Goal: Transaction & Acquisition: Download file/media

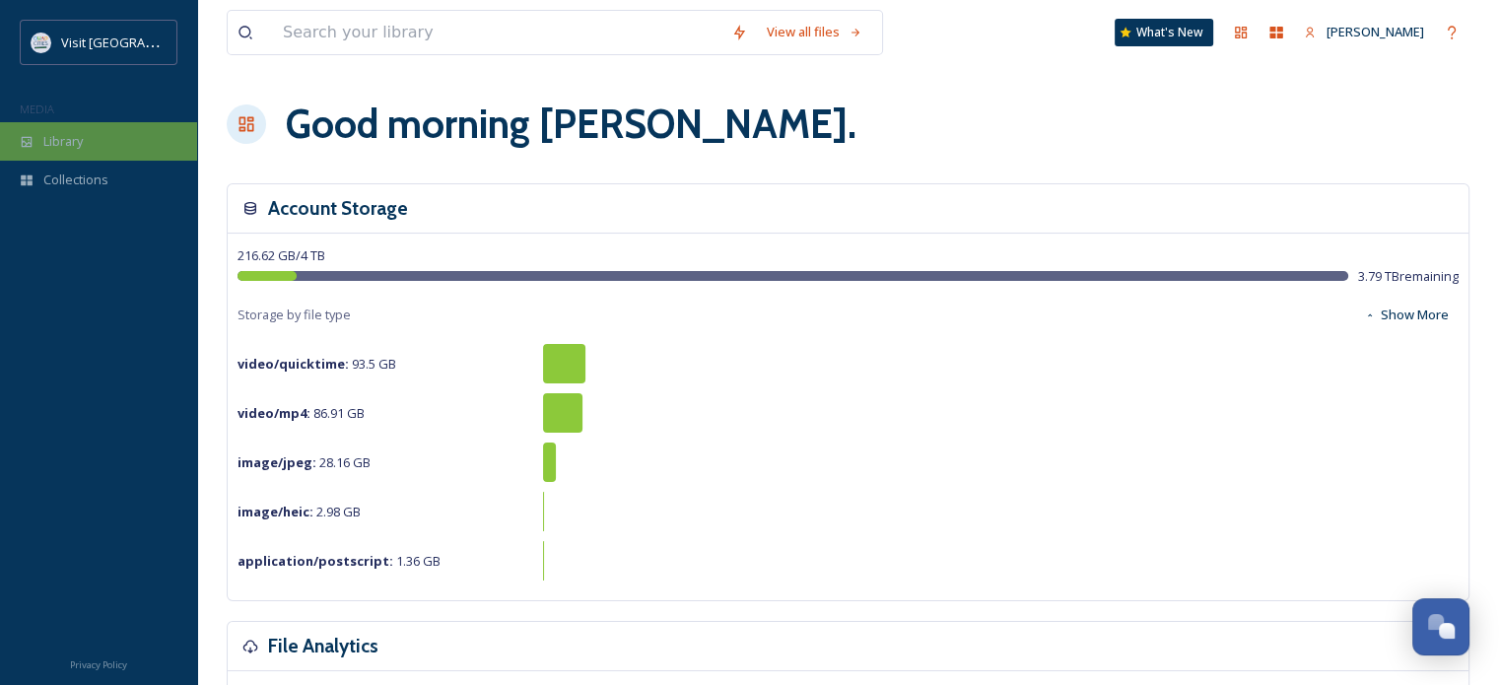
click at [50, 133] on span "Library" at bounding box center [62, 141] width 39 height 19
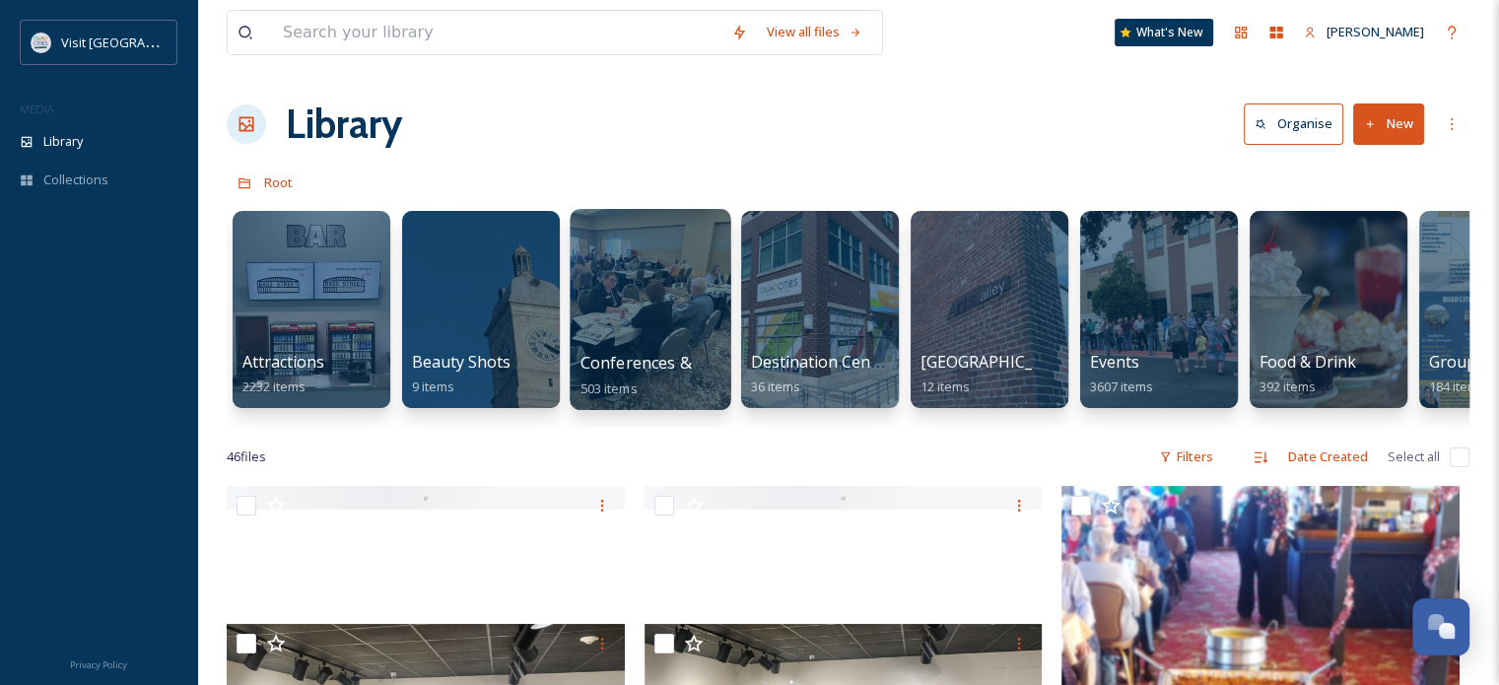
click at [626, 280] on div at bounding box center [650, 309] width 161 height 201
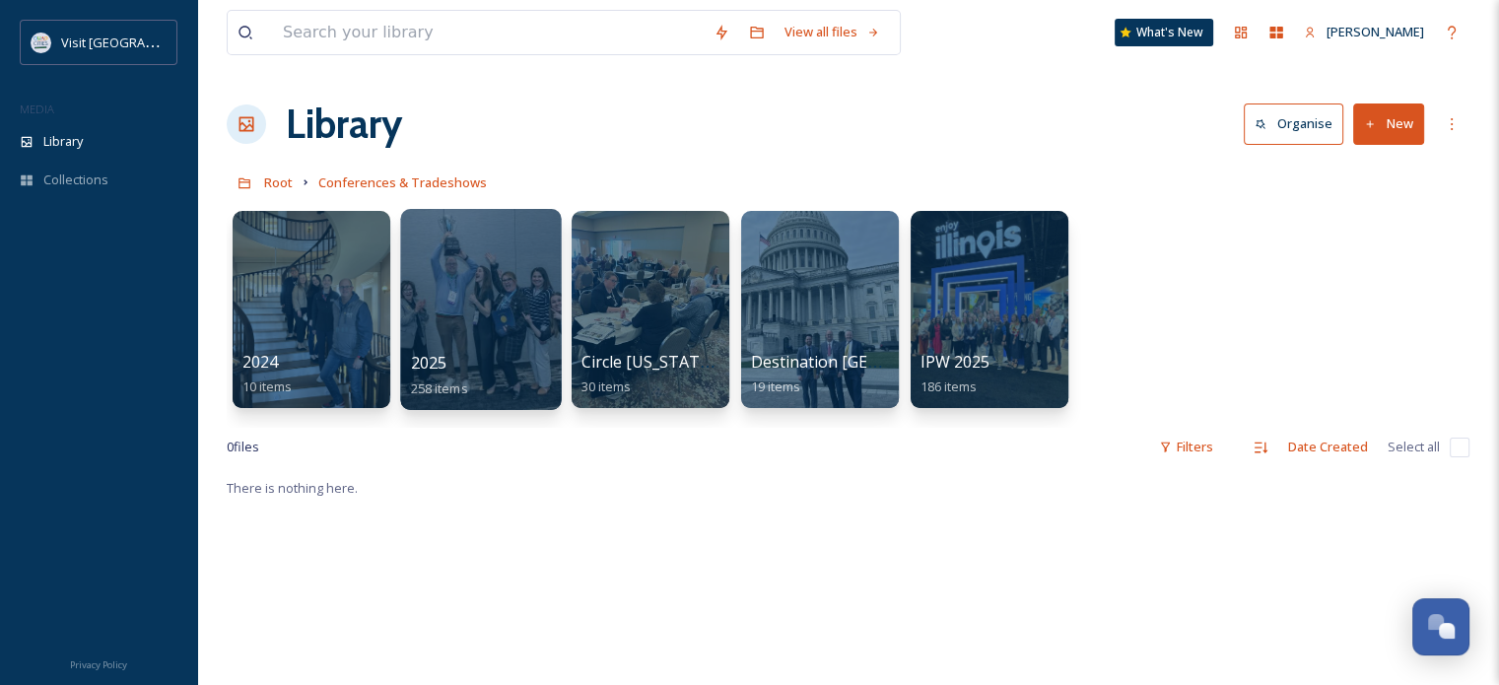
click at [494, 255] on div at bounding box center [480, 309] width 161 height 201
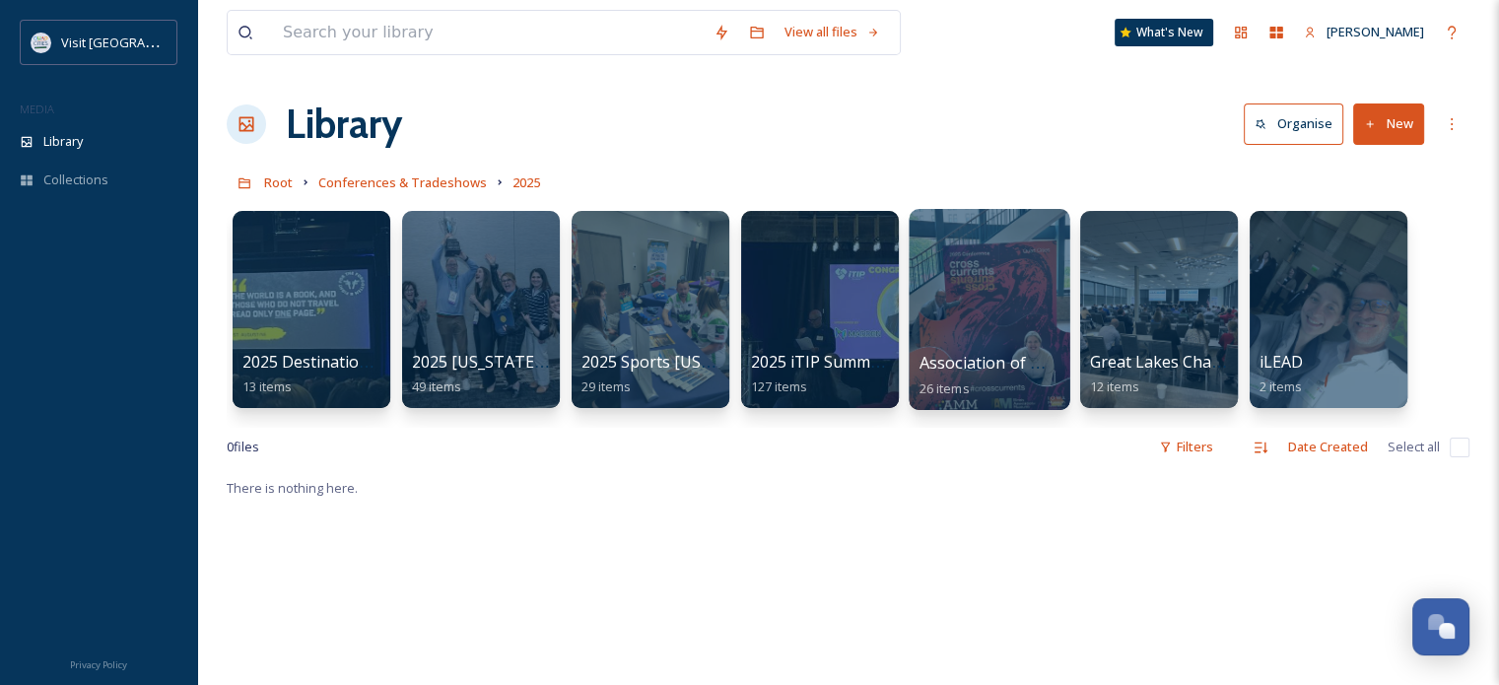
click at [1022, 271] on div at bounding box center [989, 309] width 161 height 201
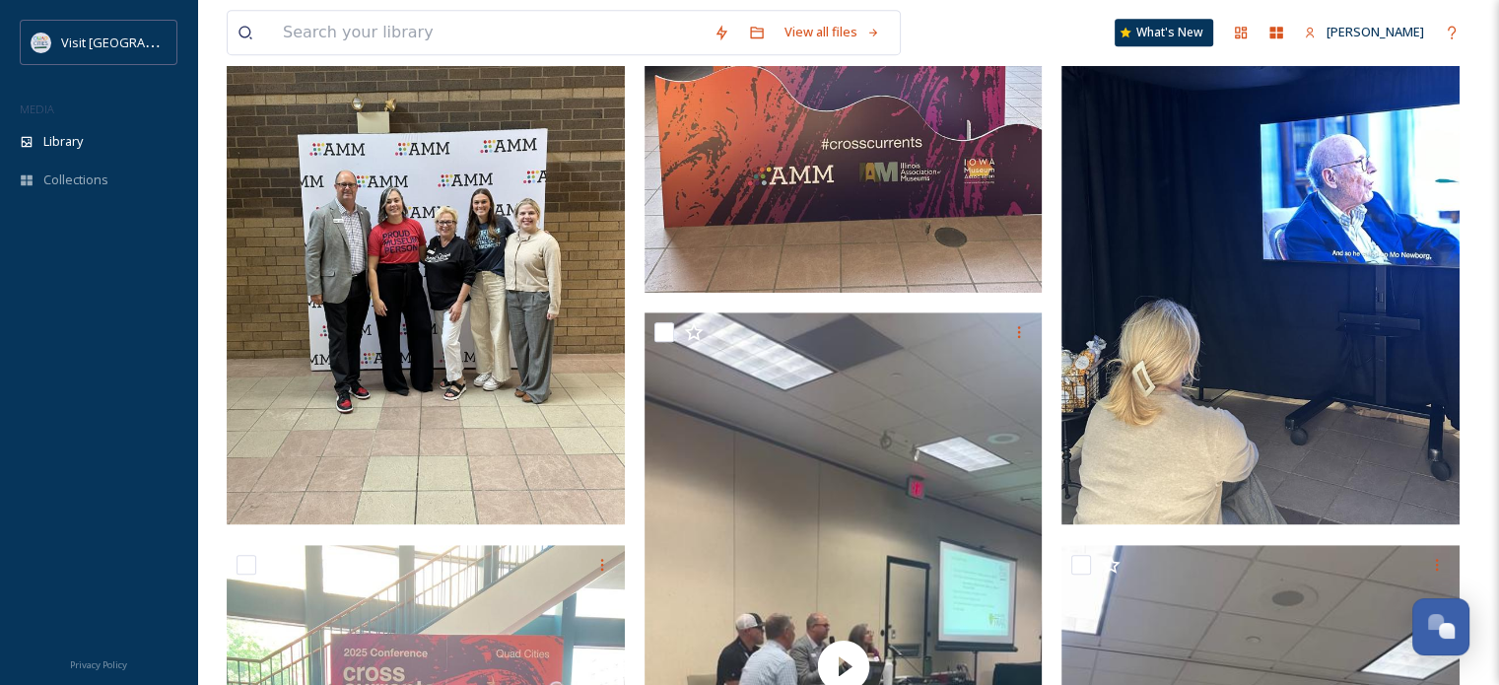
scroll to position [1133, 0]
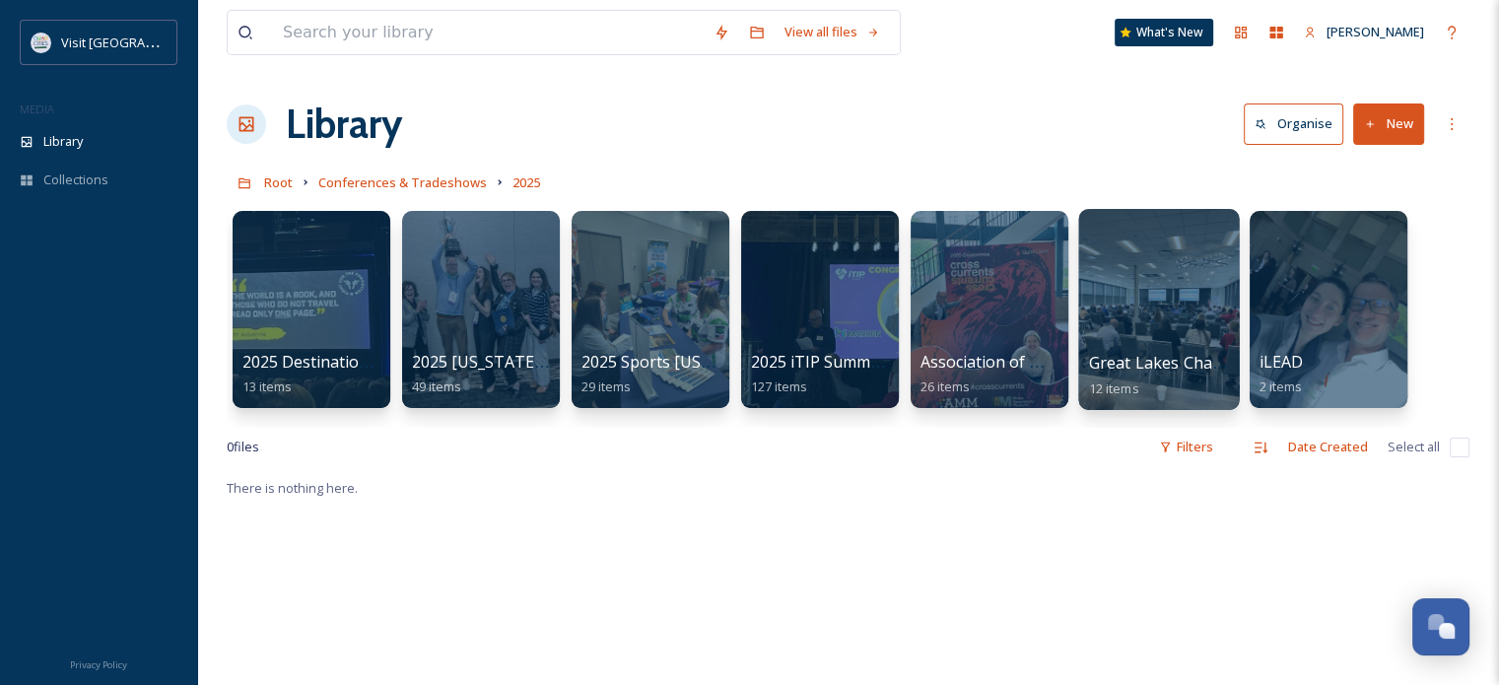
click at [1169, 276] on div at bounding box center [1158, 309] width 161 height 201
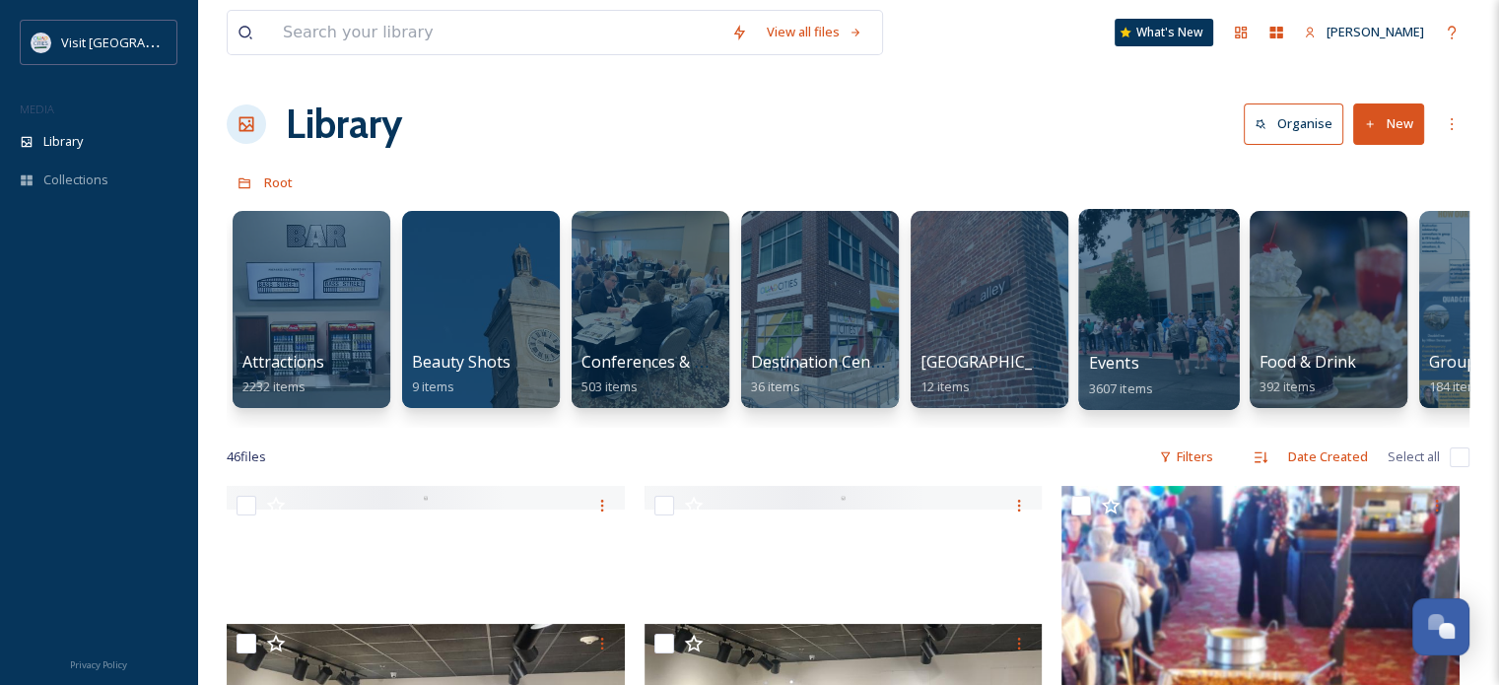
click at [1150, 275] on div at bounding box center [1158, 309] width 161 height 201
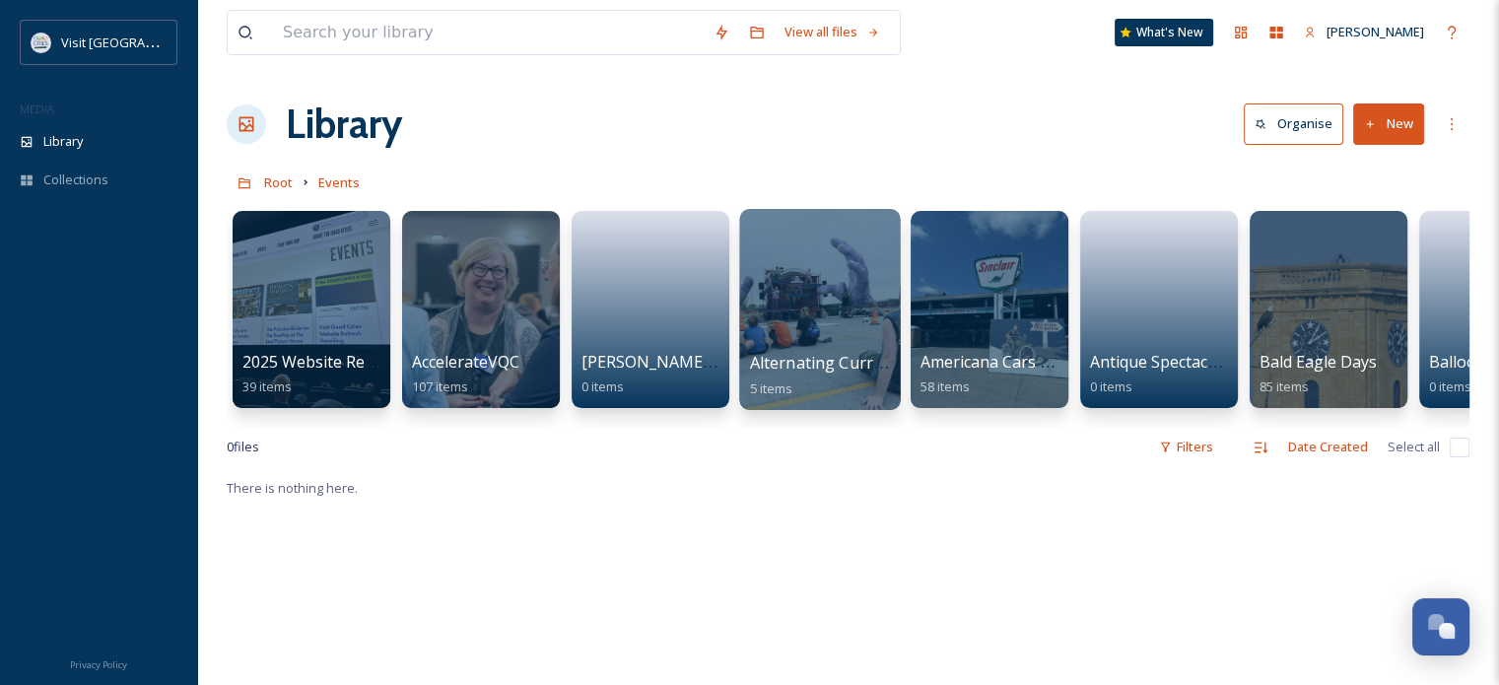
click at [870, 259] on div at bounding box center [819, 309] width 161 height 201
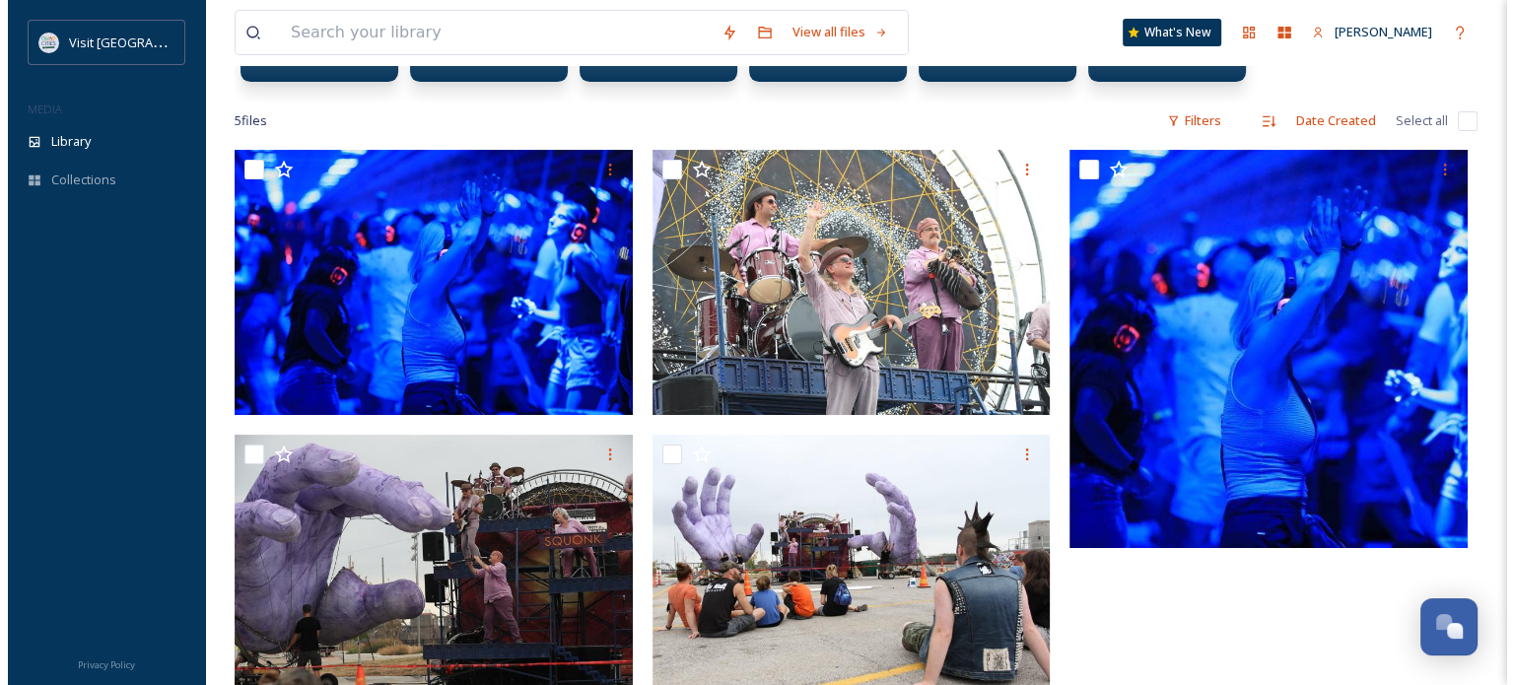
scroll to position [222, 0]
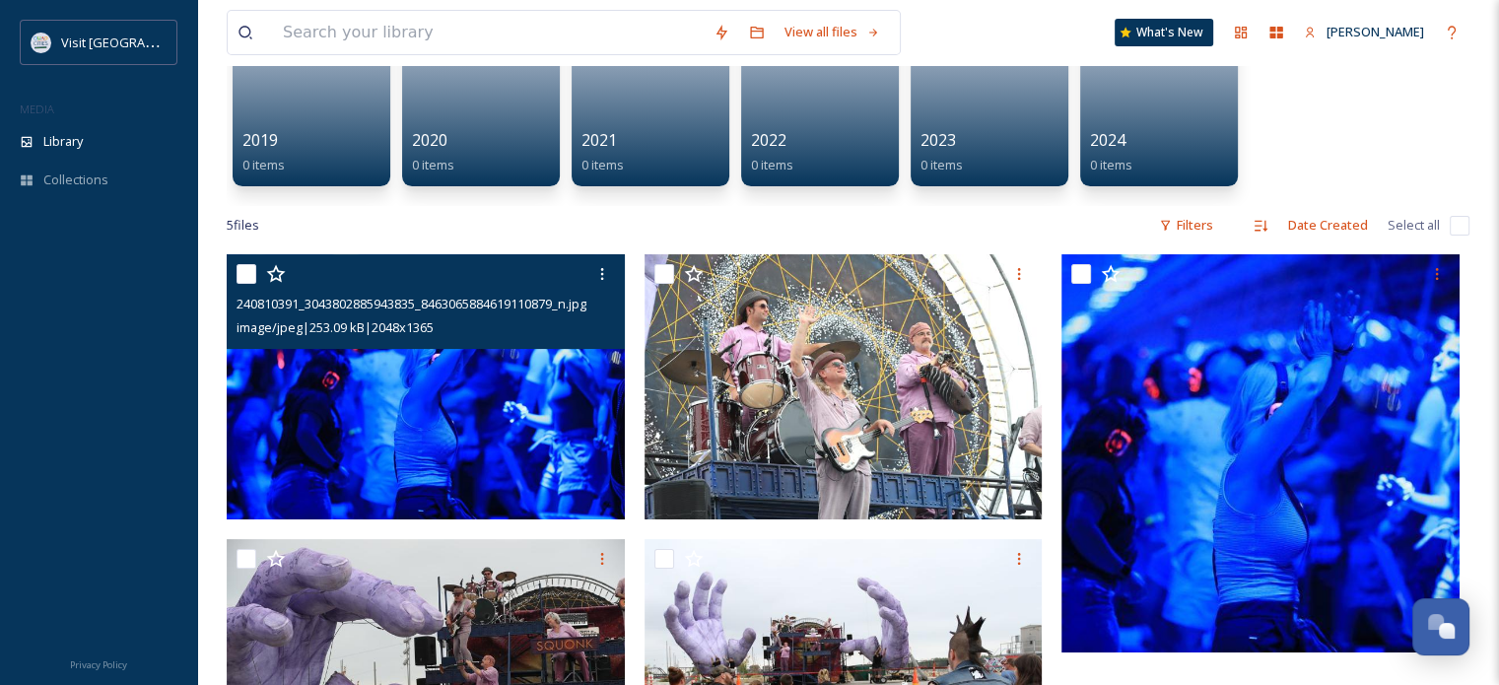
click at [507, 380] on img at bounding box center [426, 387] width 398 height 266
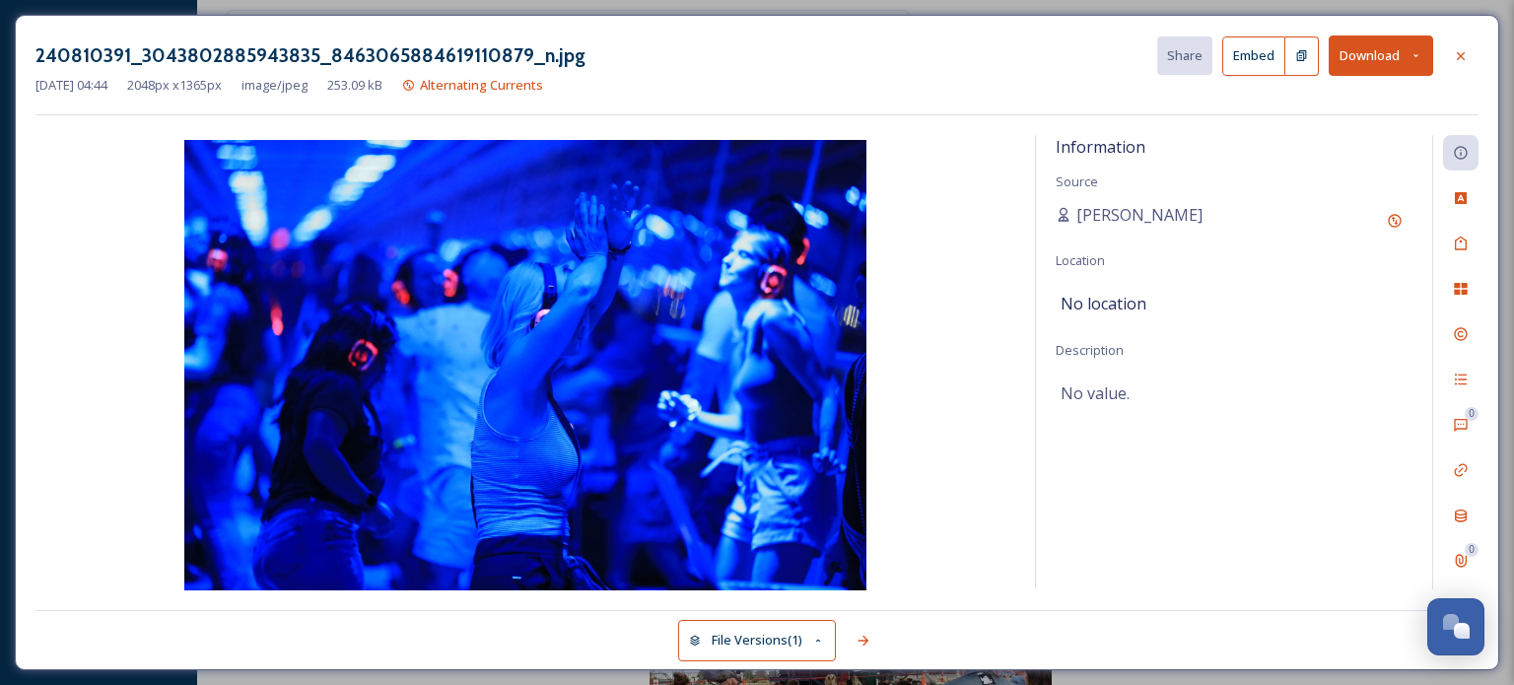
click at [1419, 56] on icon at bounding box center [1415, 55] width 13 height 13
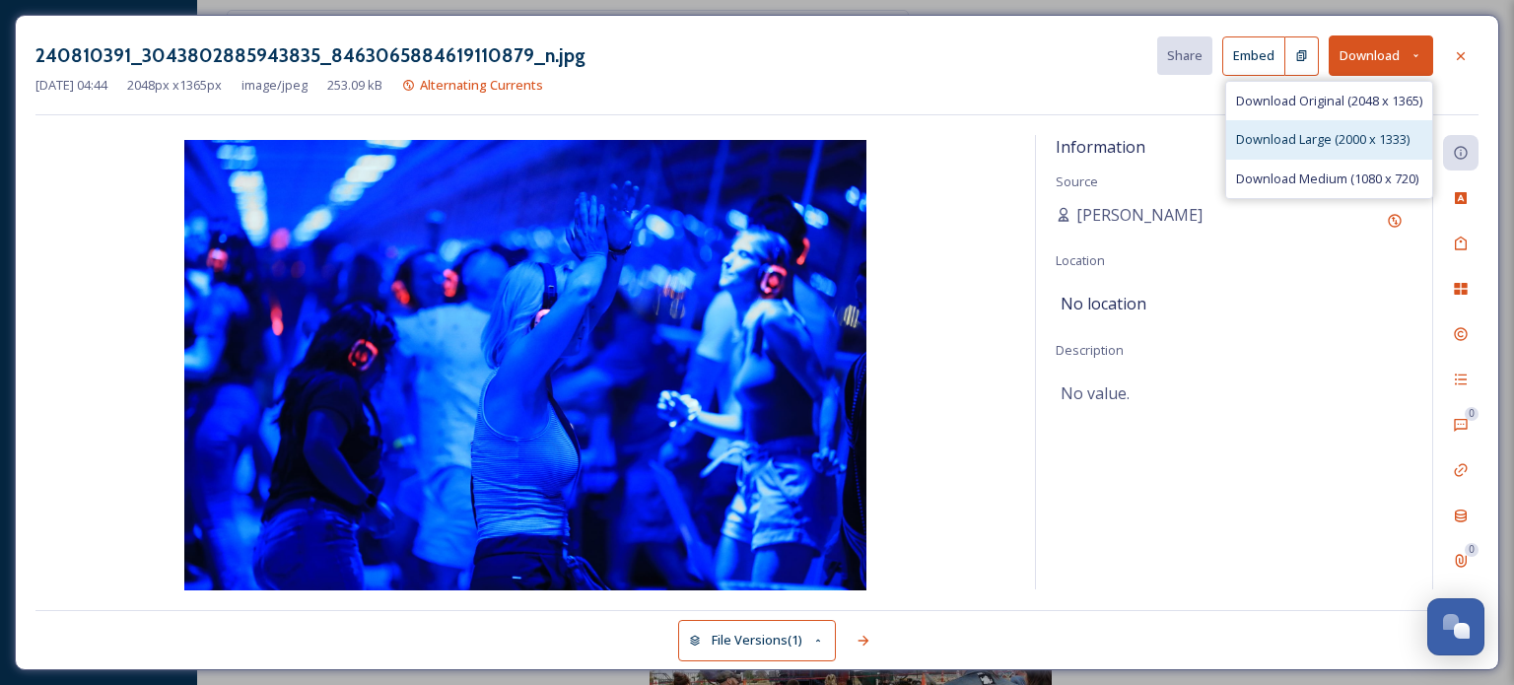
click at [1311, 149] on div "Download Large (2000 x 1333)" at bounding box center [1329, 139] width 206 height 38
